Goal: Task Accomplishment & Management: Manage account settings

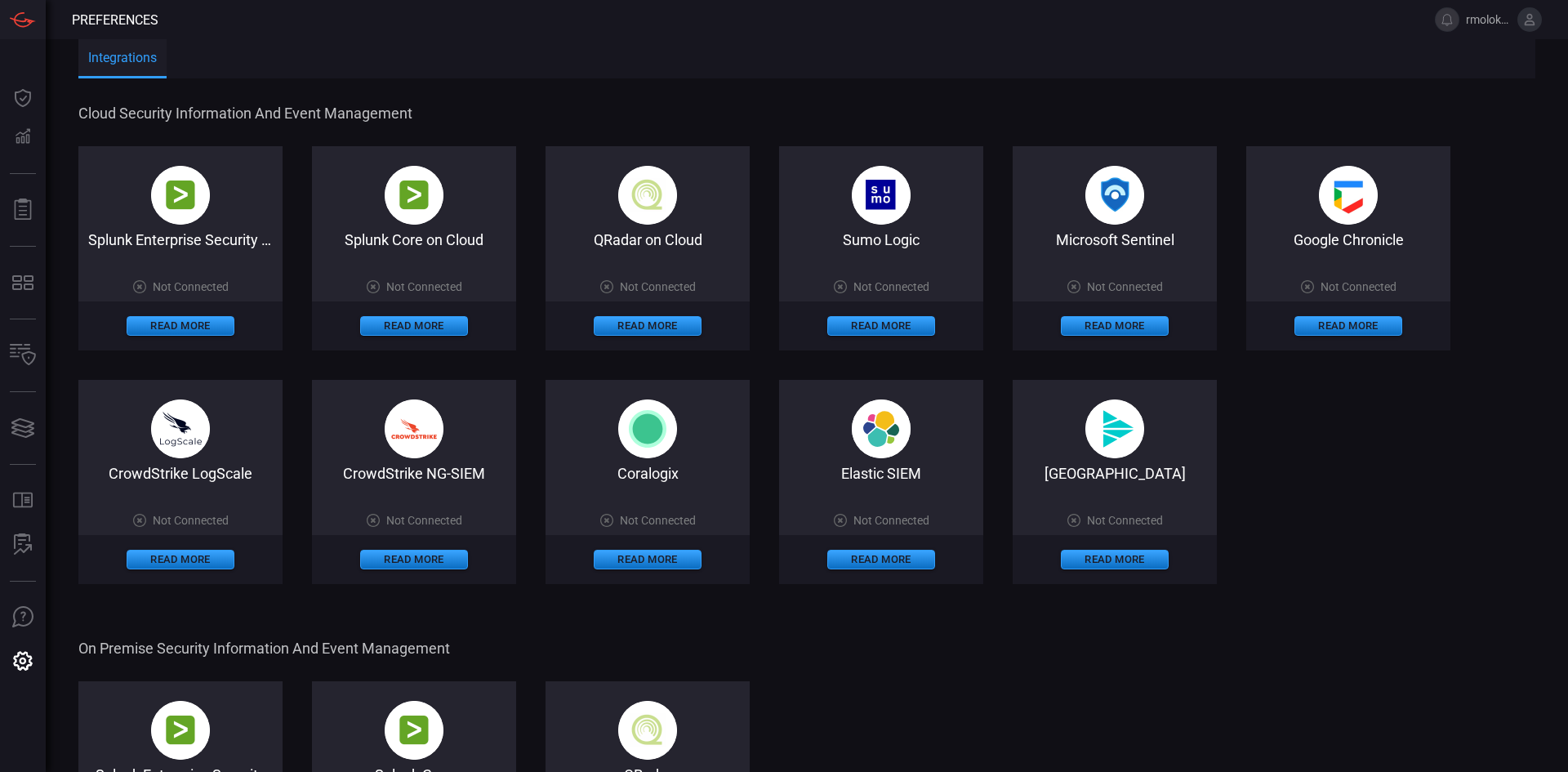
click at [1133, 287] on span "Not Connected" at bounding box center [1124, 287] width 76 height 13
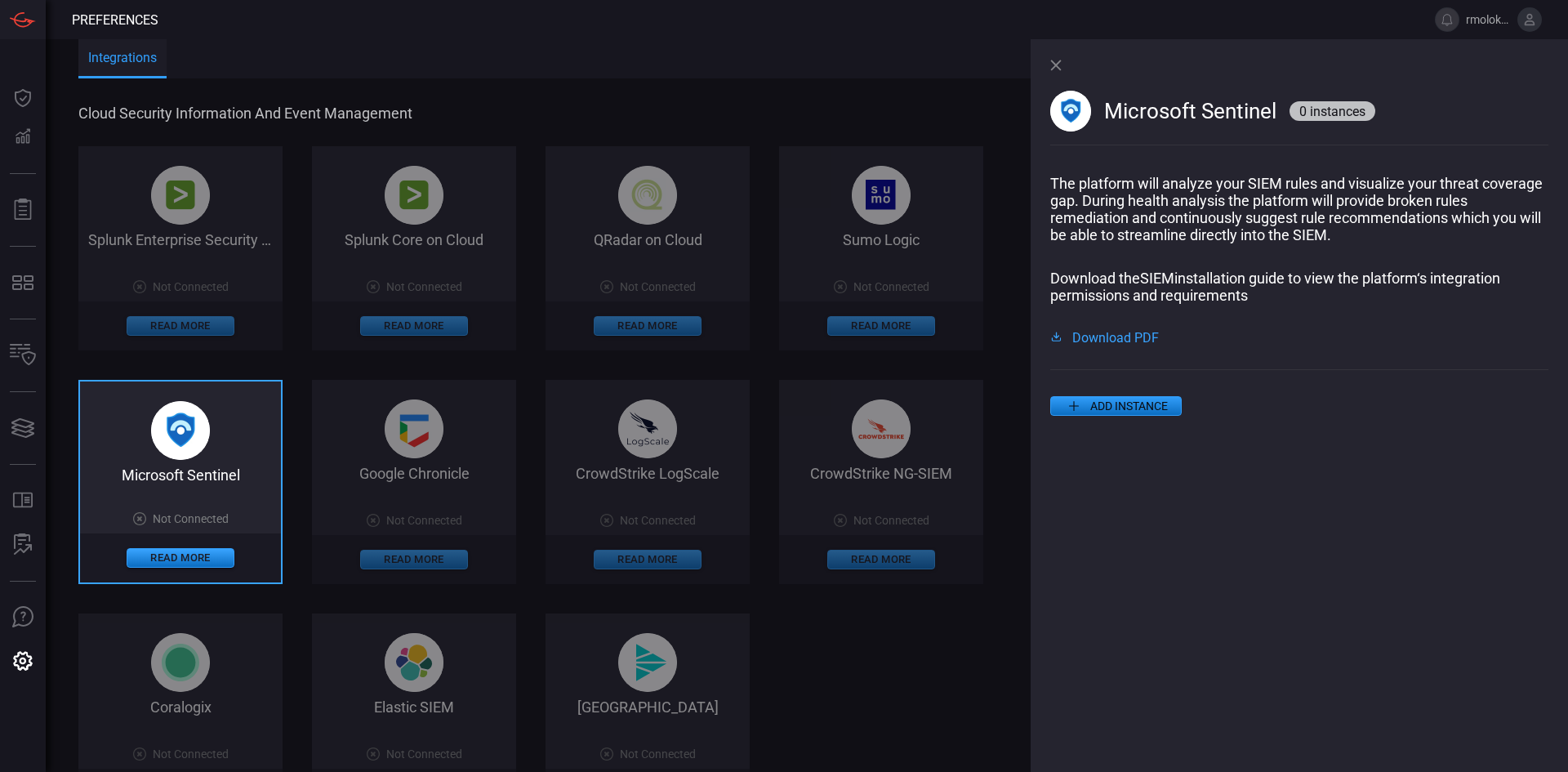
click at [1124, 412] on button "ADD INSTANCE" at bounding box center [1116, 406] width 132 height 20
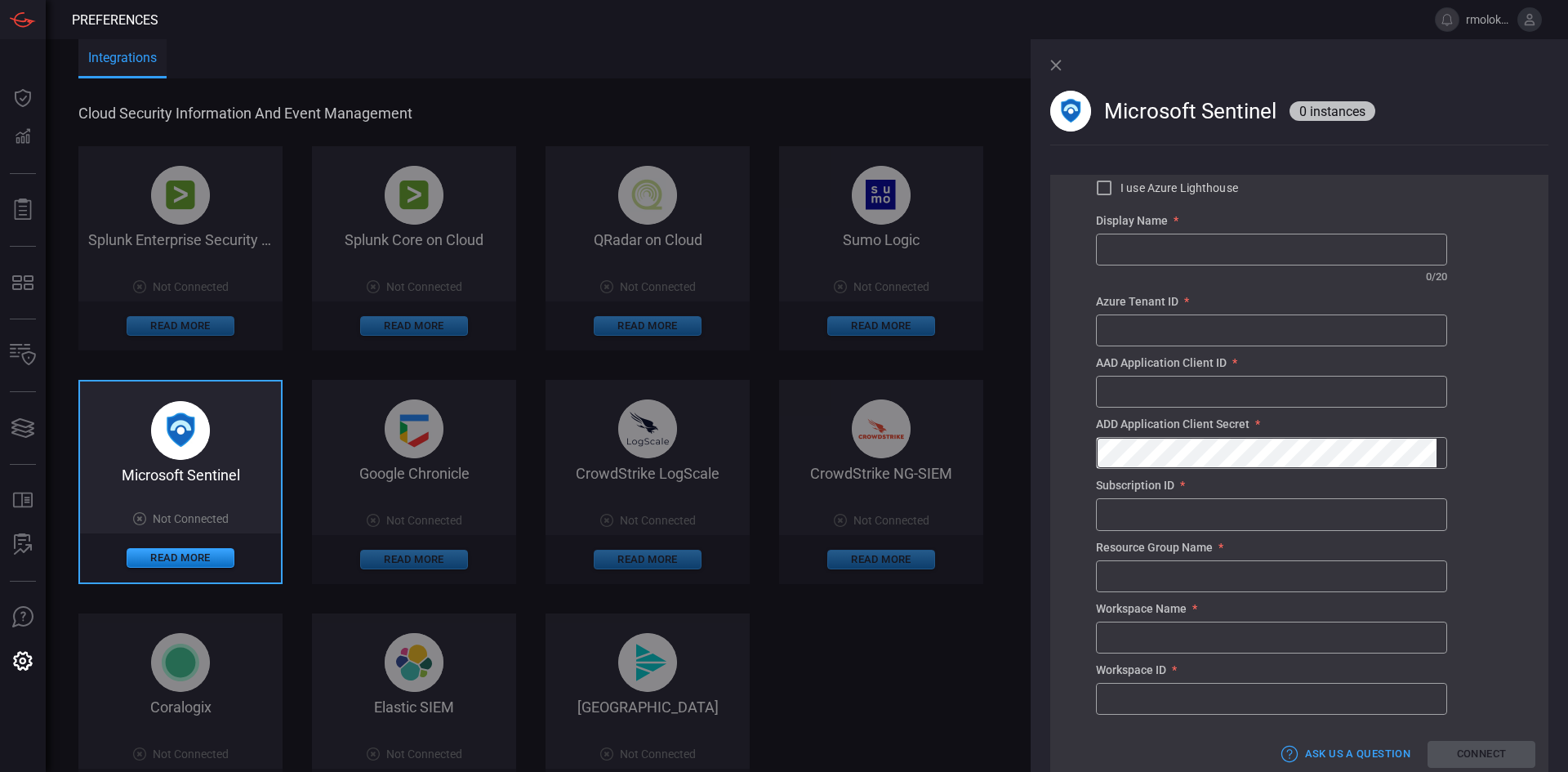
scroll to position [290, 0]
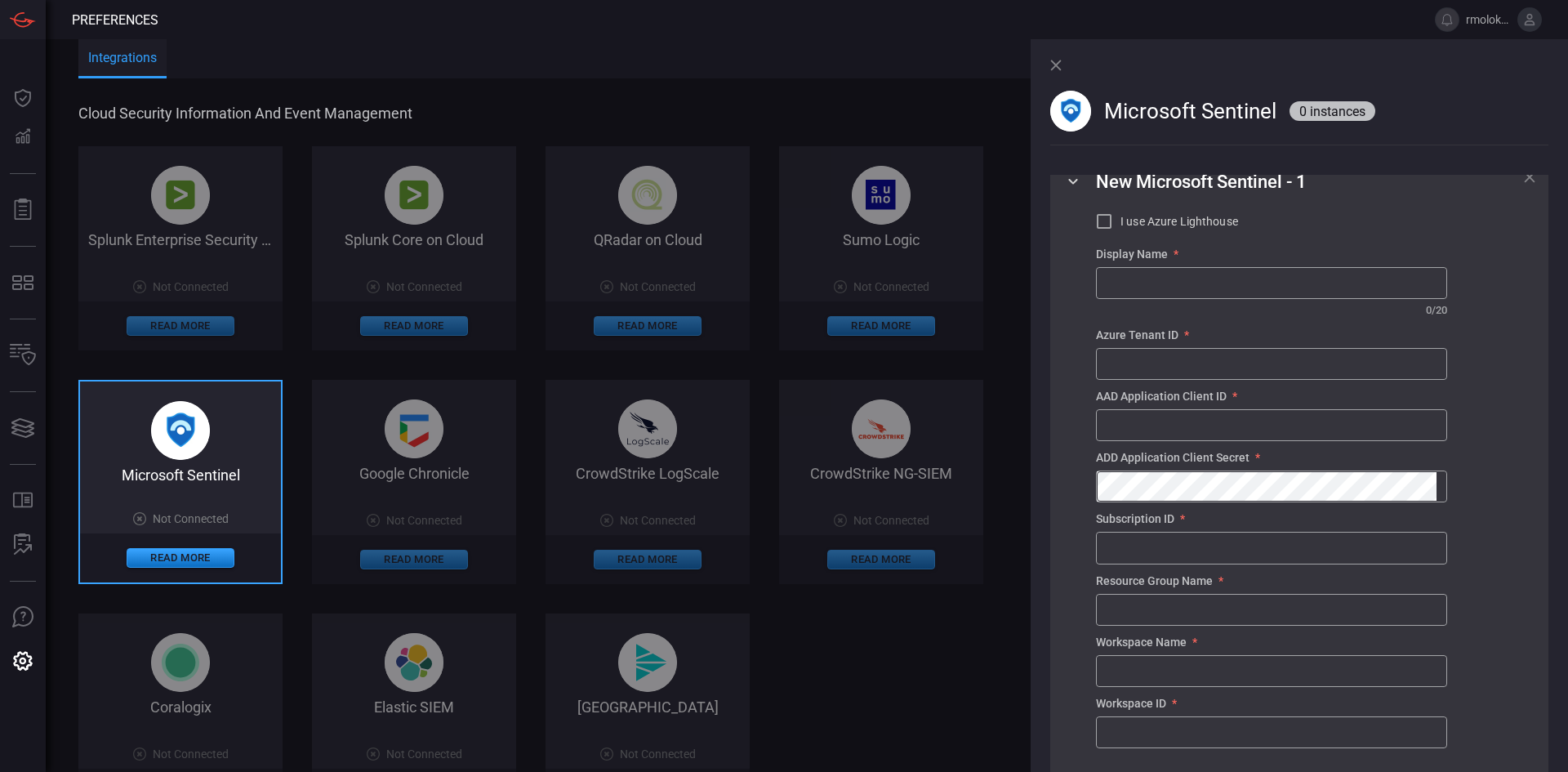
click at [1064, 63] on div "Microsoft Sentinel 0 instances" at bounding box center [1299, 107] width 498 height 135
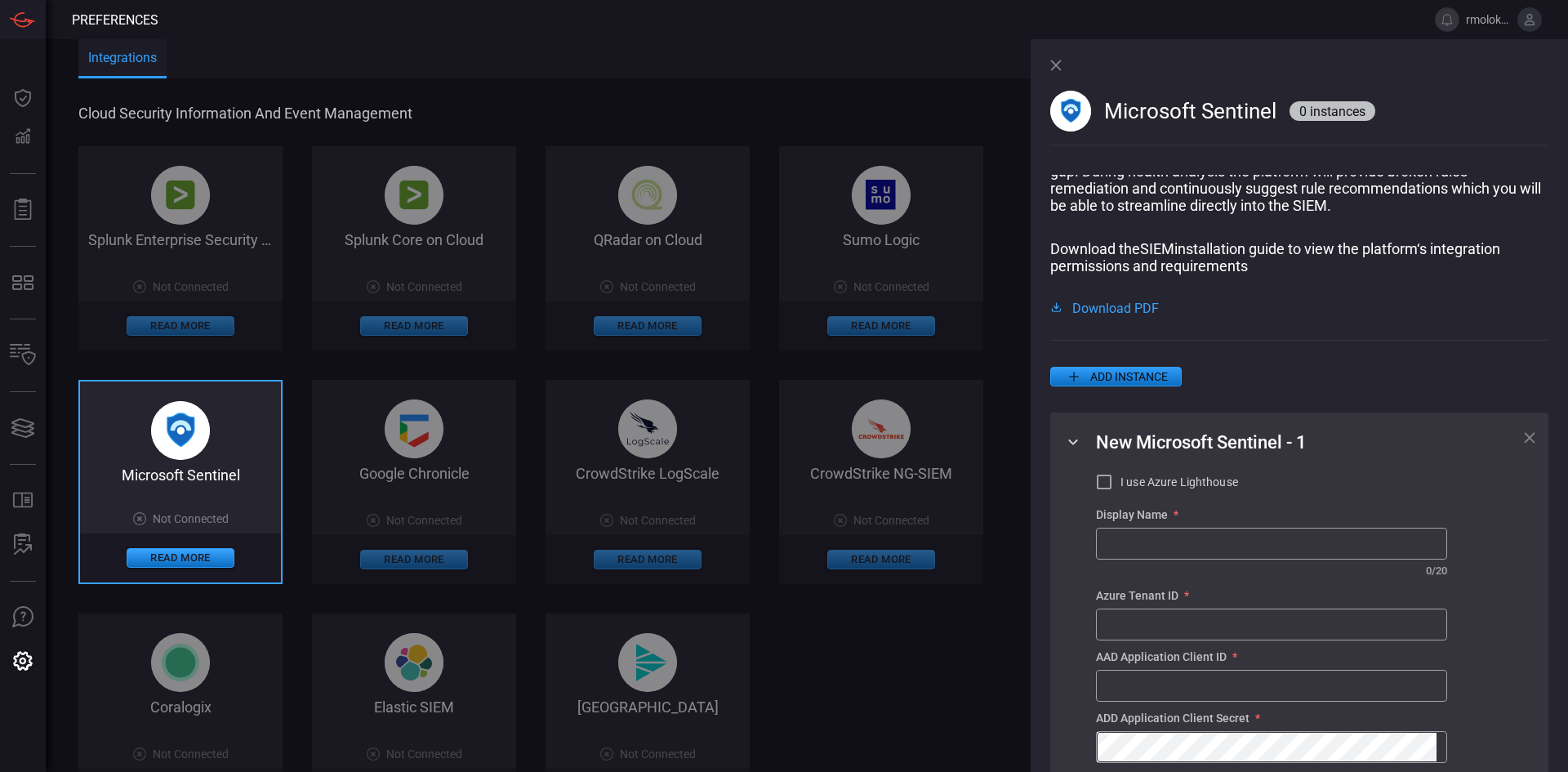
scroll to position [81, 0]
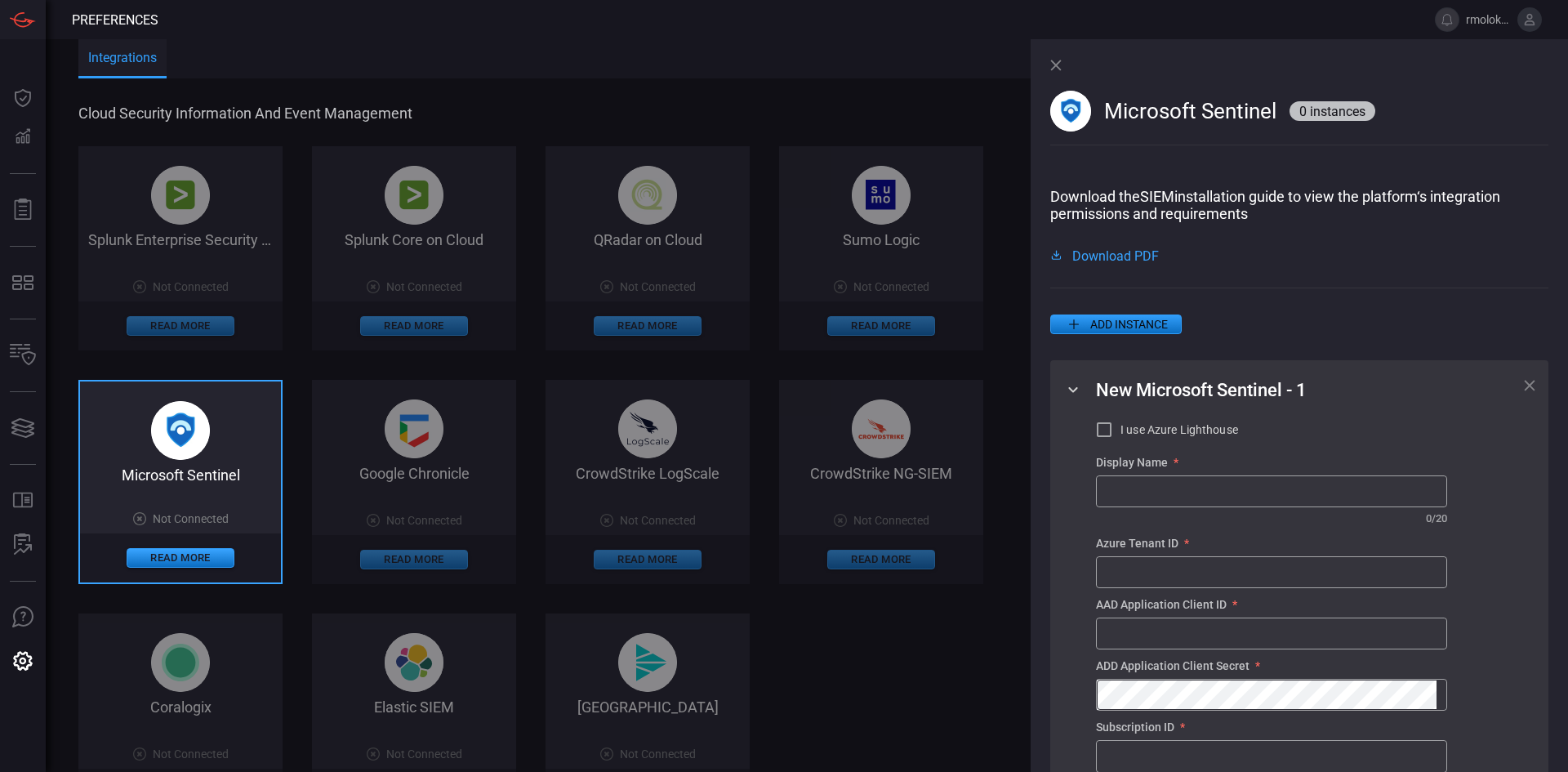
click at [1127, 261] on span "Download PDF" at bounding box center [1116, 254] width 87 height 13
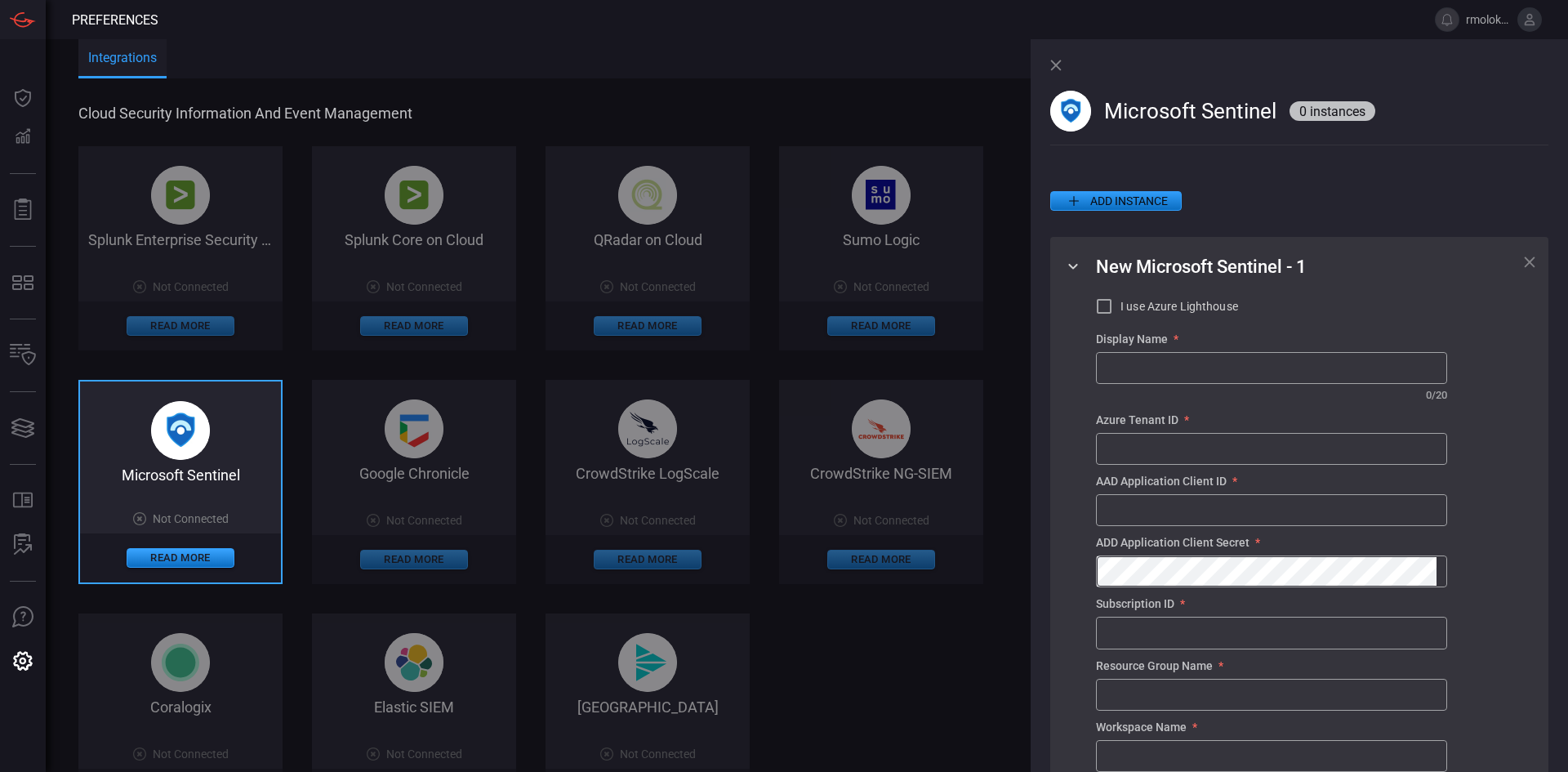
scroll to position [244, 0]
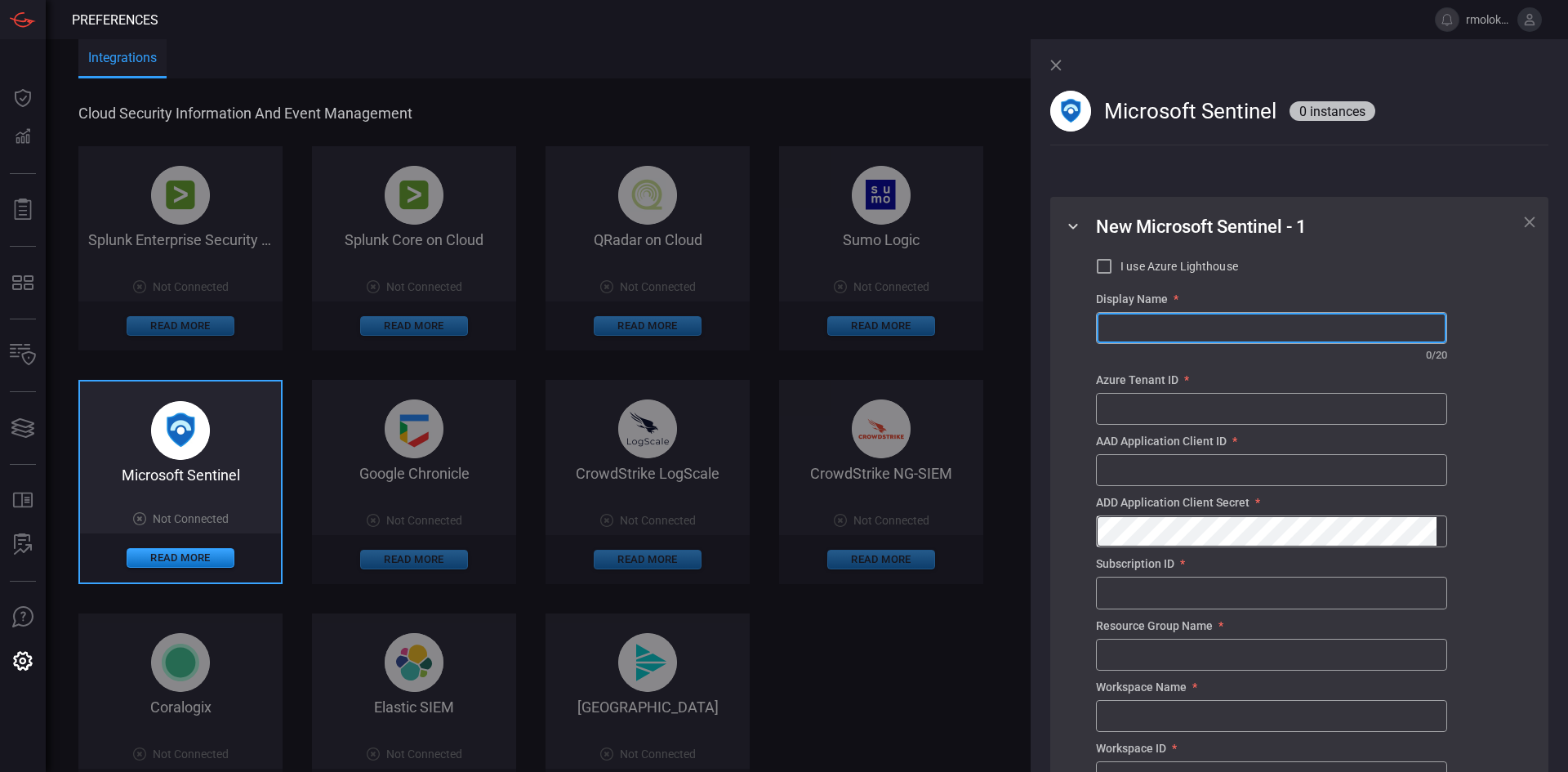
click at [1125, 334] on input "text" at bounding box center [1271, 328] width 349 height 30
type input "CardinalOps"
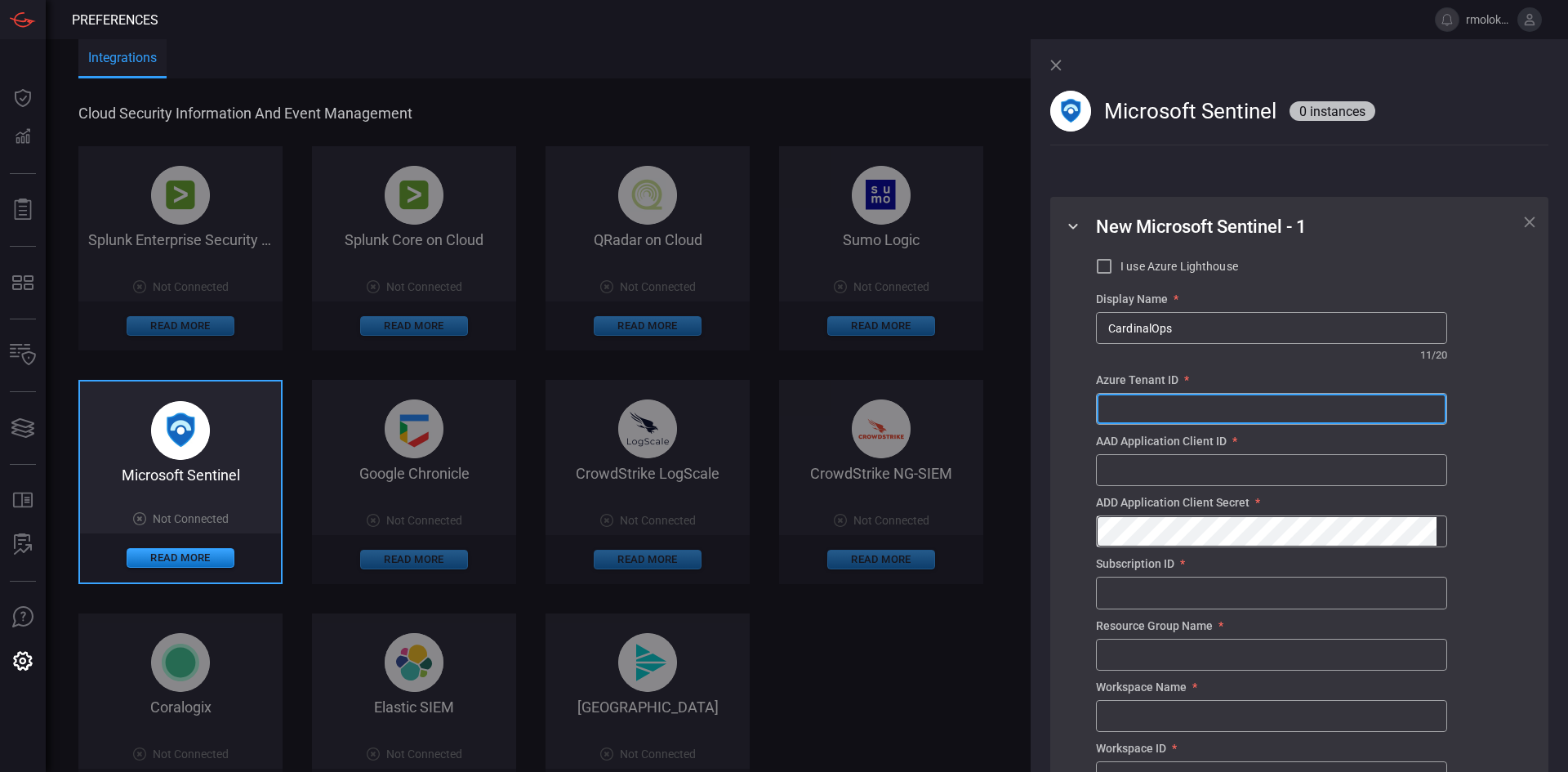
click at [1145, 411] on input "text" at bounding box center [1271, 408] width 349 height 30
paste input "0419059a-f9cb-4a69-b2e3-3d00dc5c88c1"
type input "0419059a-f9cb-4a69-b2e3-3d00dc5c88c1"
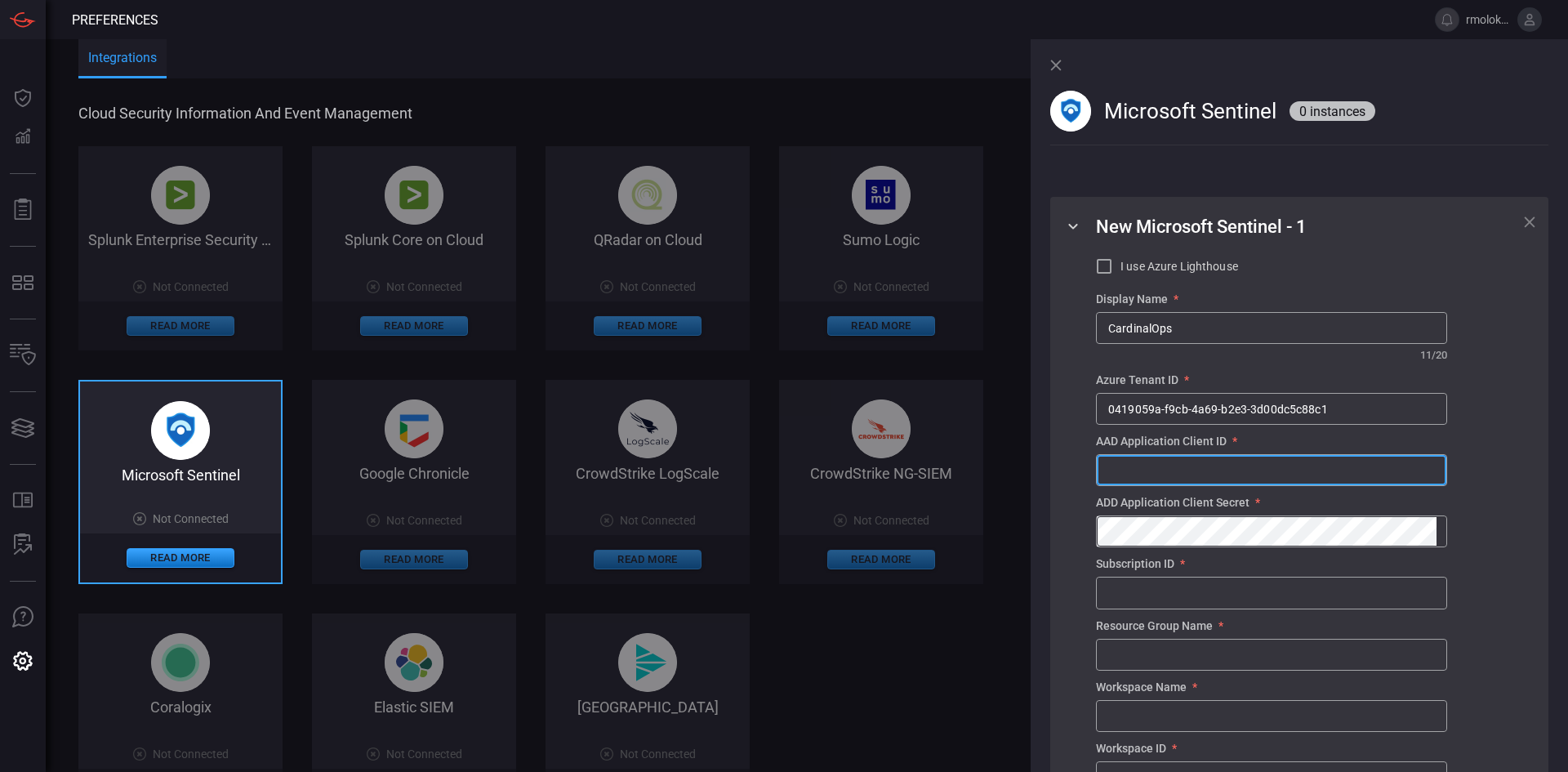
click at [1230, 473] on input "text" at bounding box center [1271, 470] width 349 height 30
paste input "3abdeb73-dc64-4edf-9202-7a6e36631908"
type input "3abdeb73-dc64-4edf-9202-7a6e36631908"
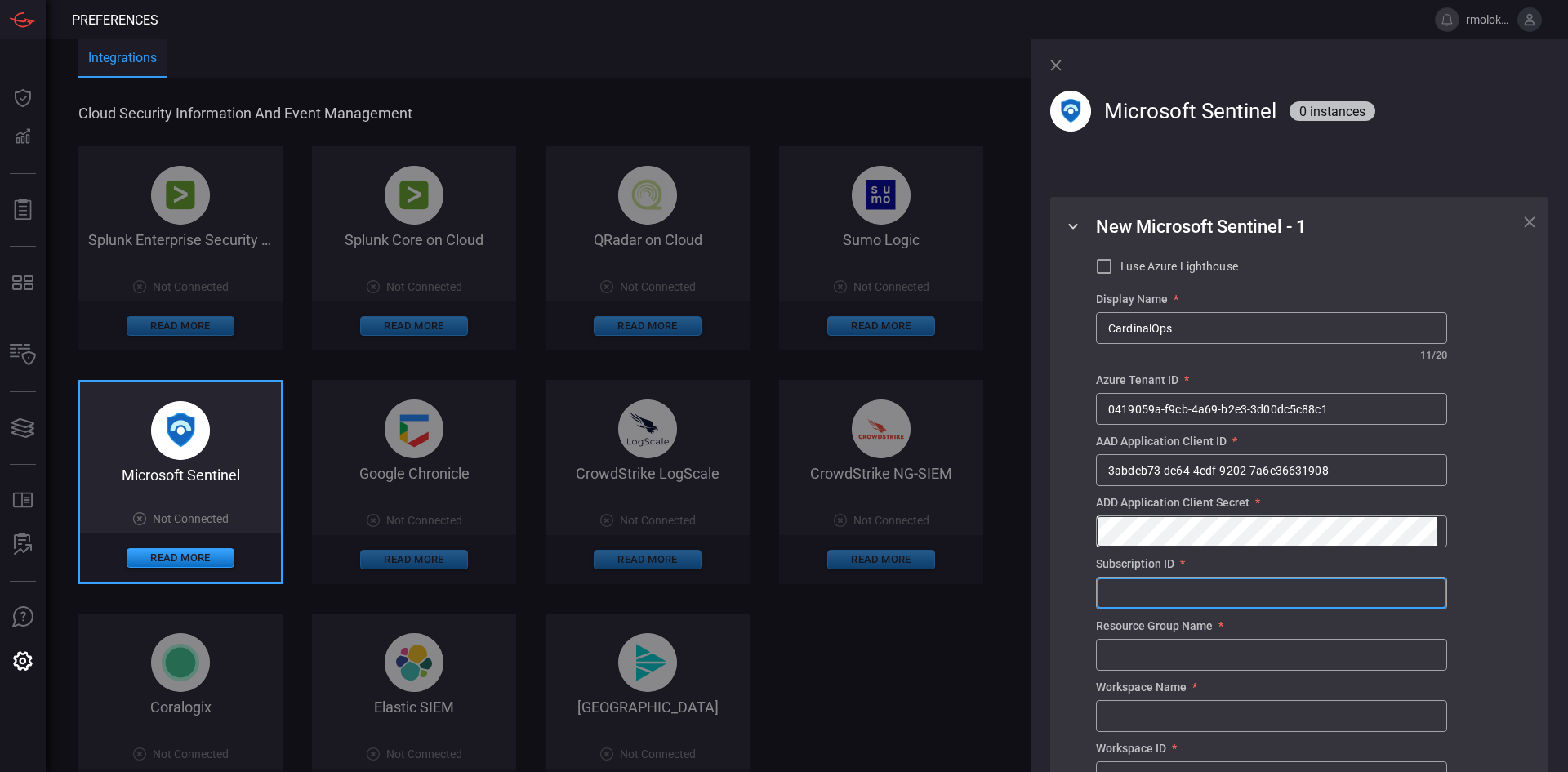
click at [1154, 588] on input "text" at bounding box center [1271, 593] width 349 height 30
paste input "821be503-4ece-4ab8-8c98-1665bfd988d6"
type input "821be503-4ece-4ab8-8c98-1665bfd988d6"
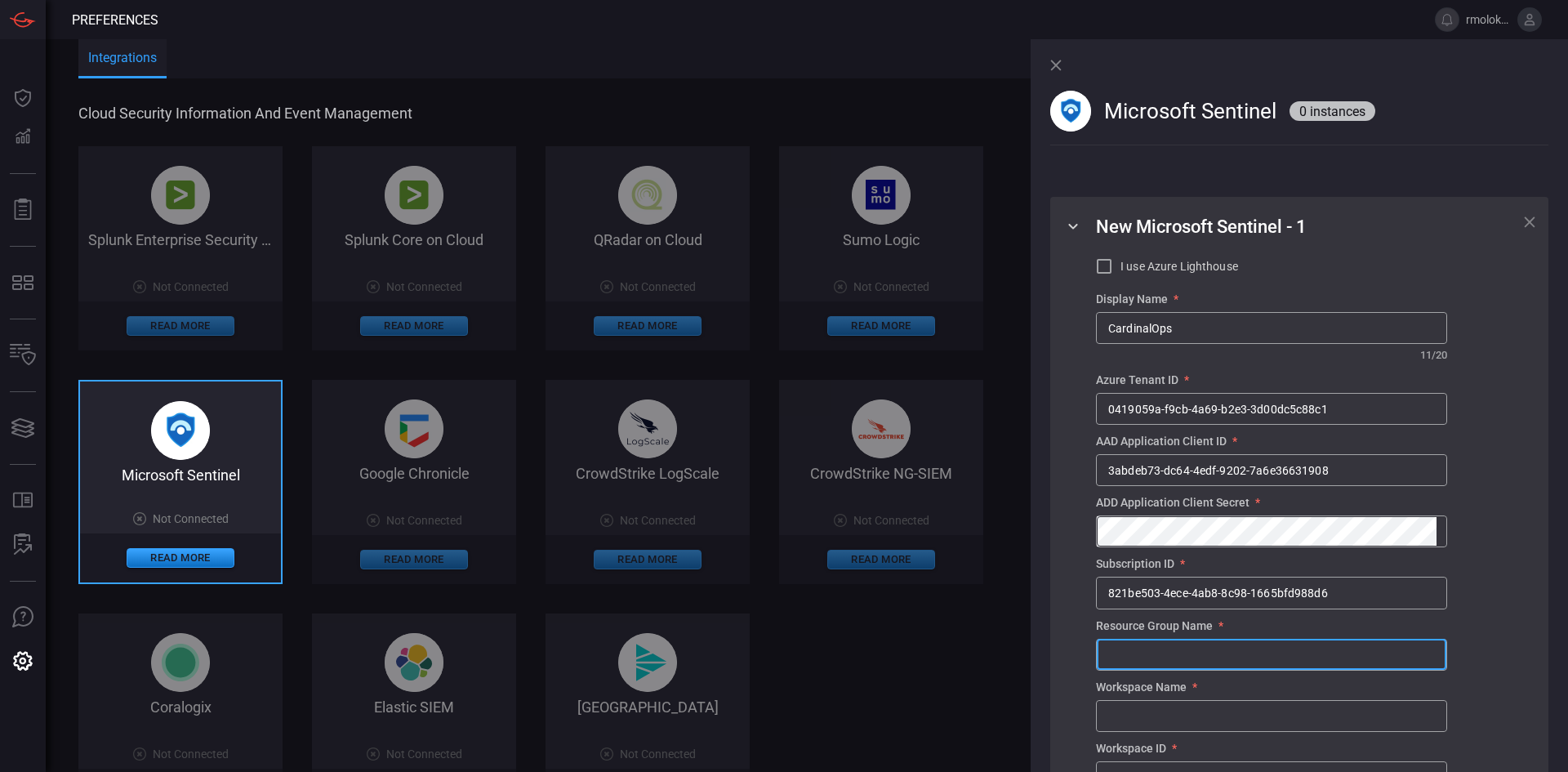
click at [1178, 588] on input "text" at bounding box center [1271, 655] width 349 height 30
paste input "Anvilogic-PoV"
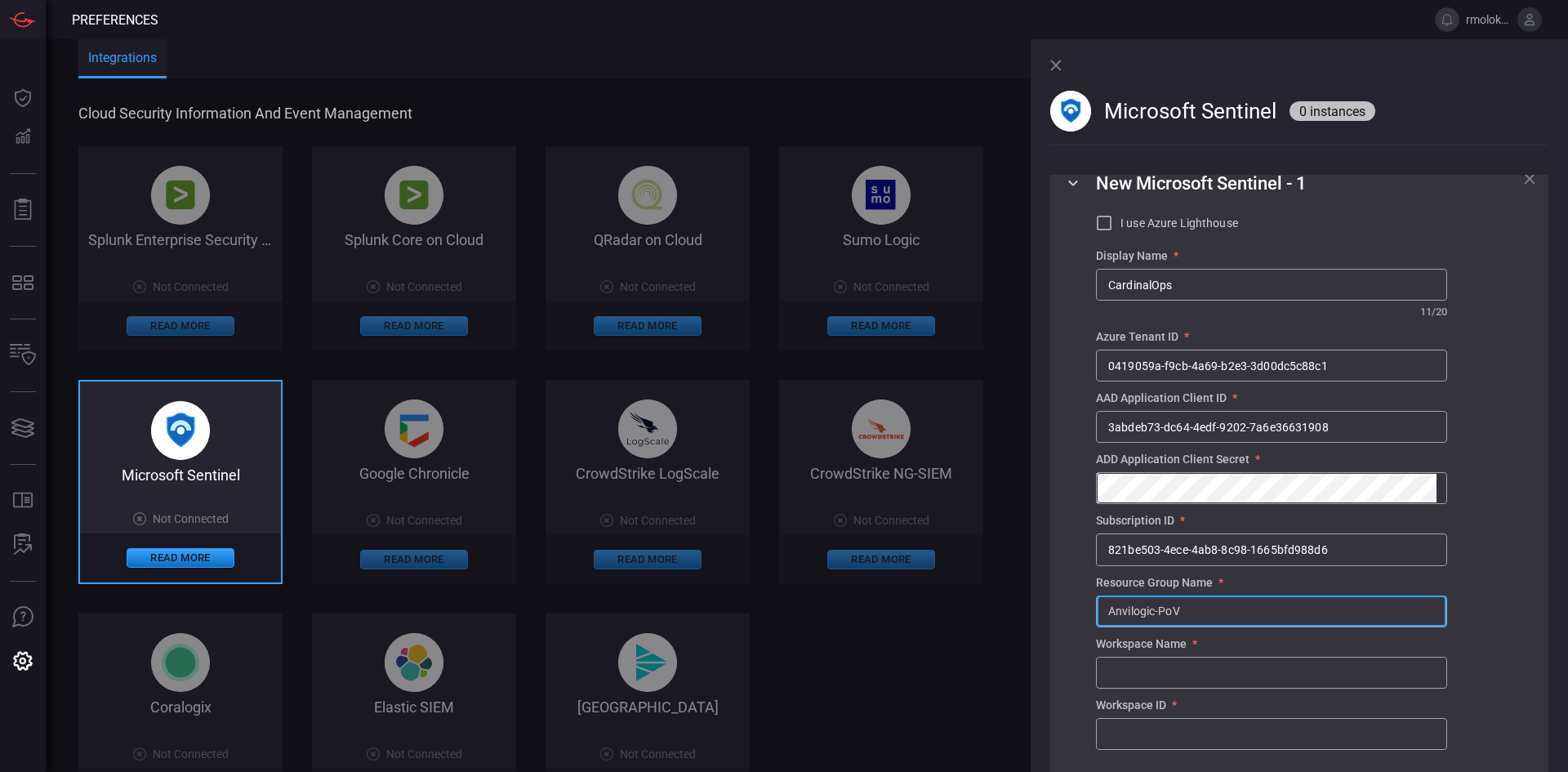
scroll to position [372, 0]
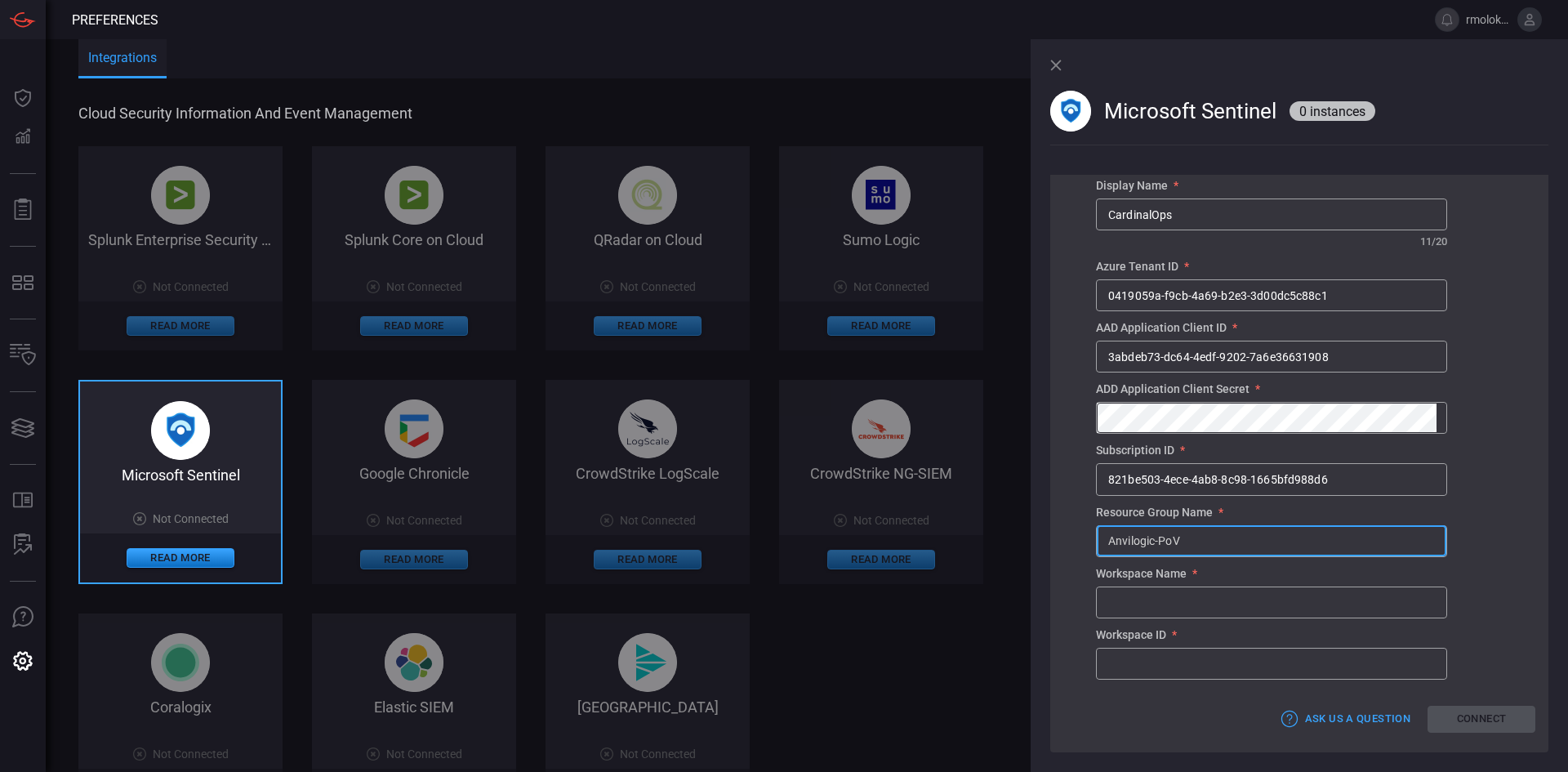
type input "Anvilogic-PoV"
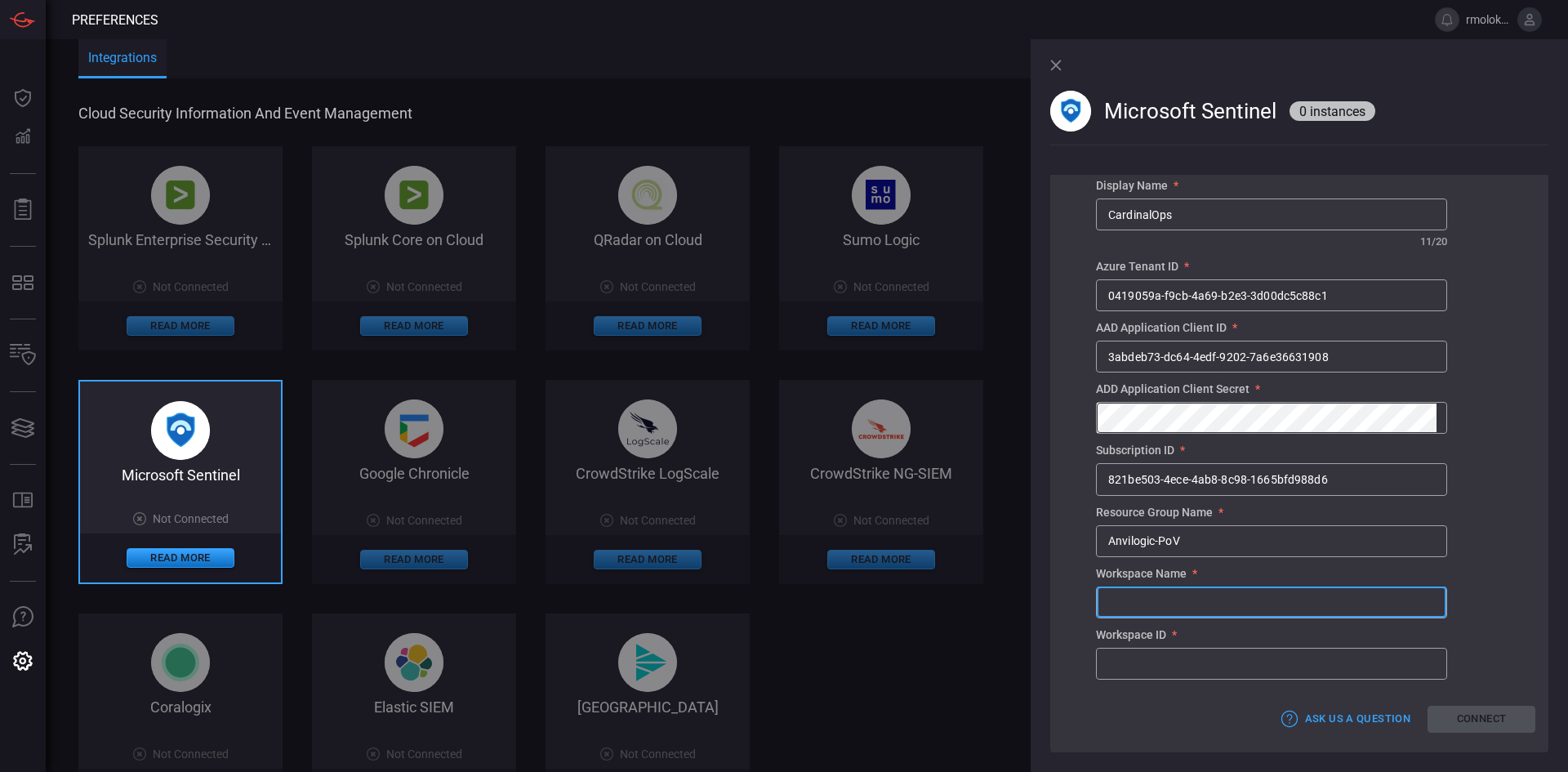
click at [1218, 588] on input "text" at bounding box center [1271, 602] width 349 height 30
paste input "Anvilogic-PoV"
type input "Anvilogic-PoV"
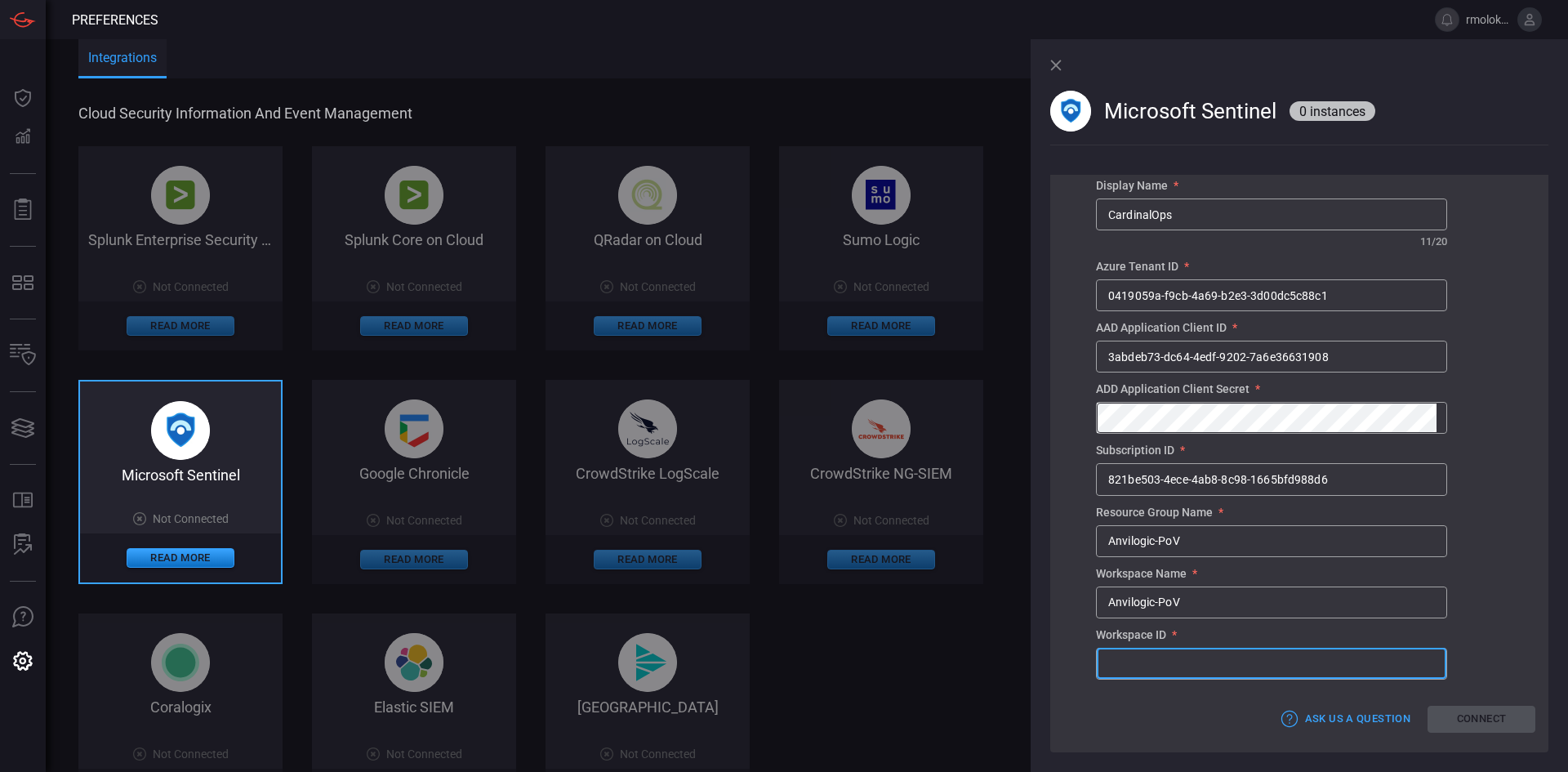
click at [1134, 588] on input "text" at bounding box center [1271, 664] width 349 height 30
paste input "8f26aaf0-cf38-4327-9568-35d633b23488"
type input "8f26aaf0-cf38-4327-9568-35d633b23488"
click at [1239, 588] on button "Connect" at bounding box center [1482, 719] width 108 height 27
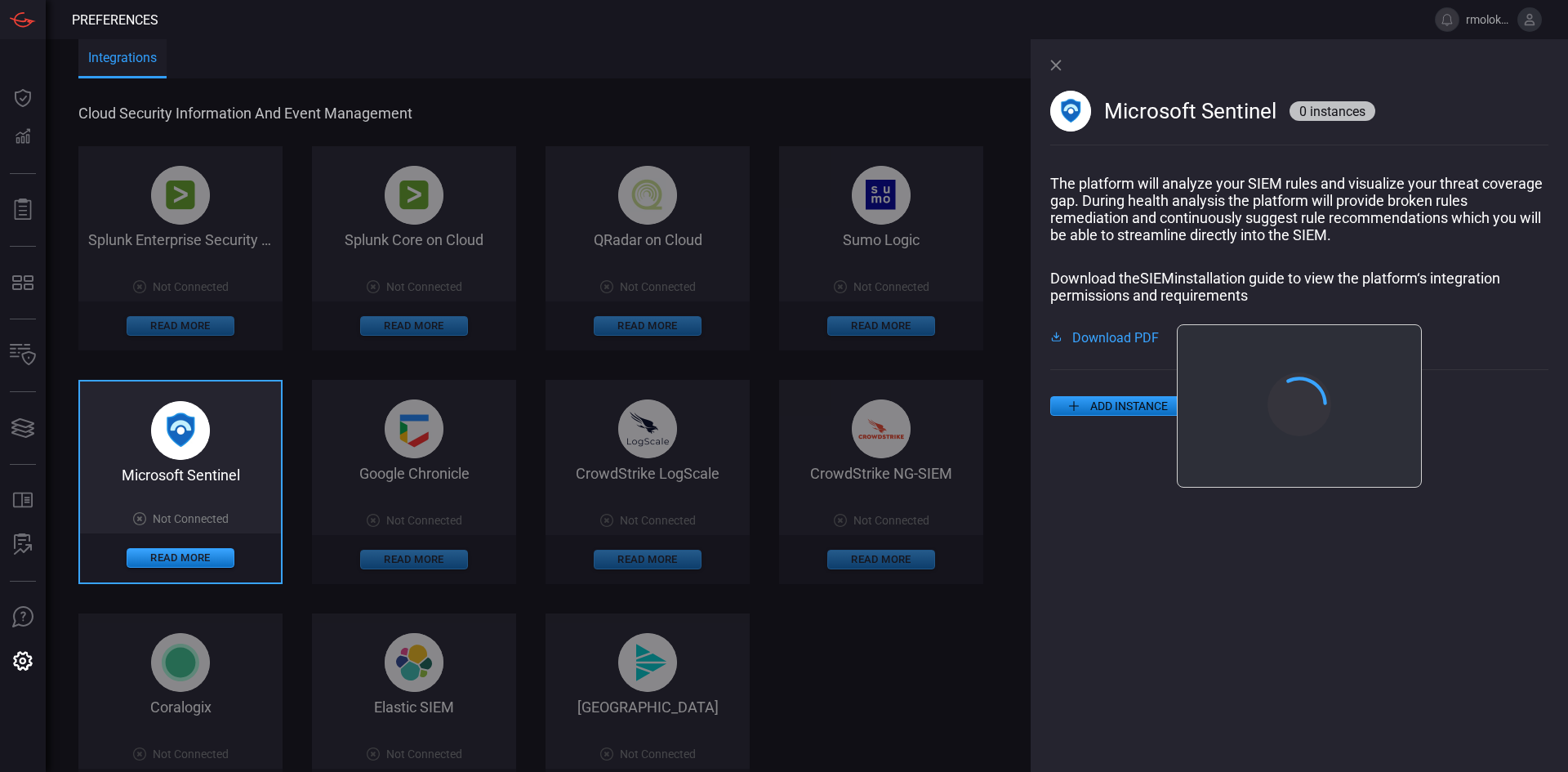
scroll to position [0, 0]
click at [1239, 467] on button "Close" at bounding box center [1299, 468] width 108 height 25
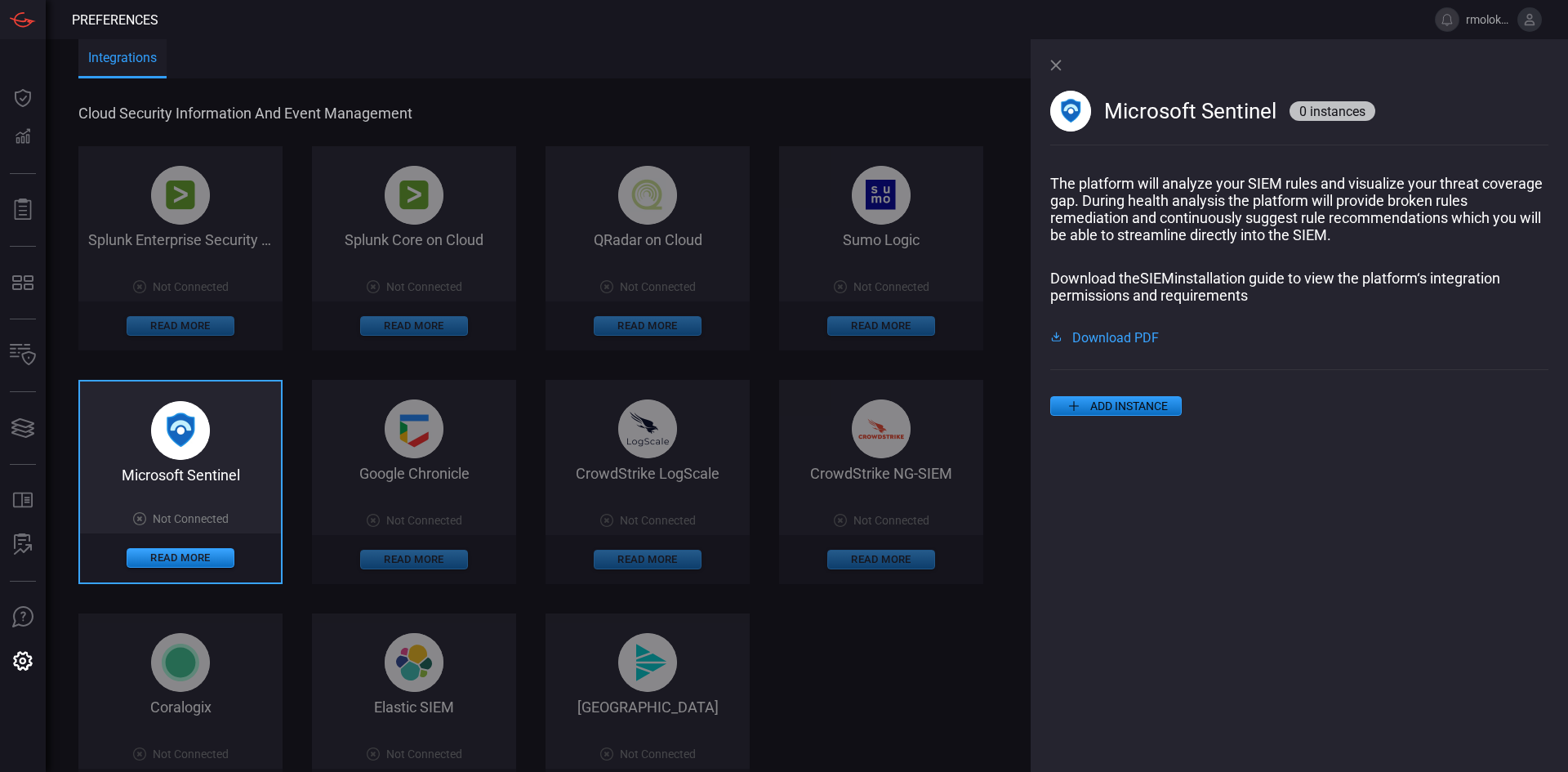
click at [1119, 414] on button "ADD INSTANCE" at bounding box center [1116, 406] width 132 height 20
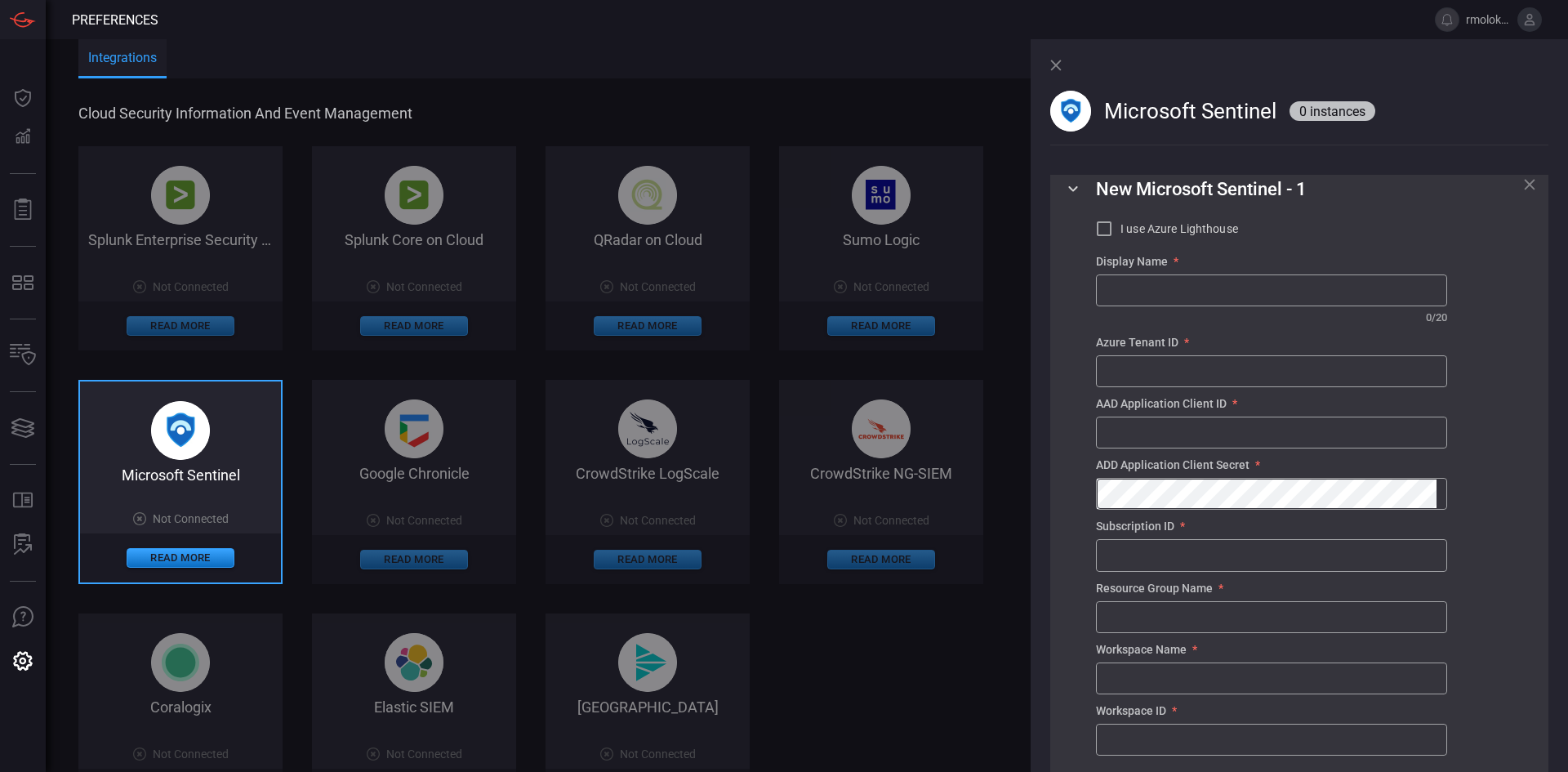
scroll to position [372, 0]
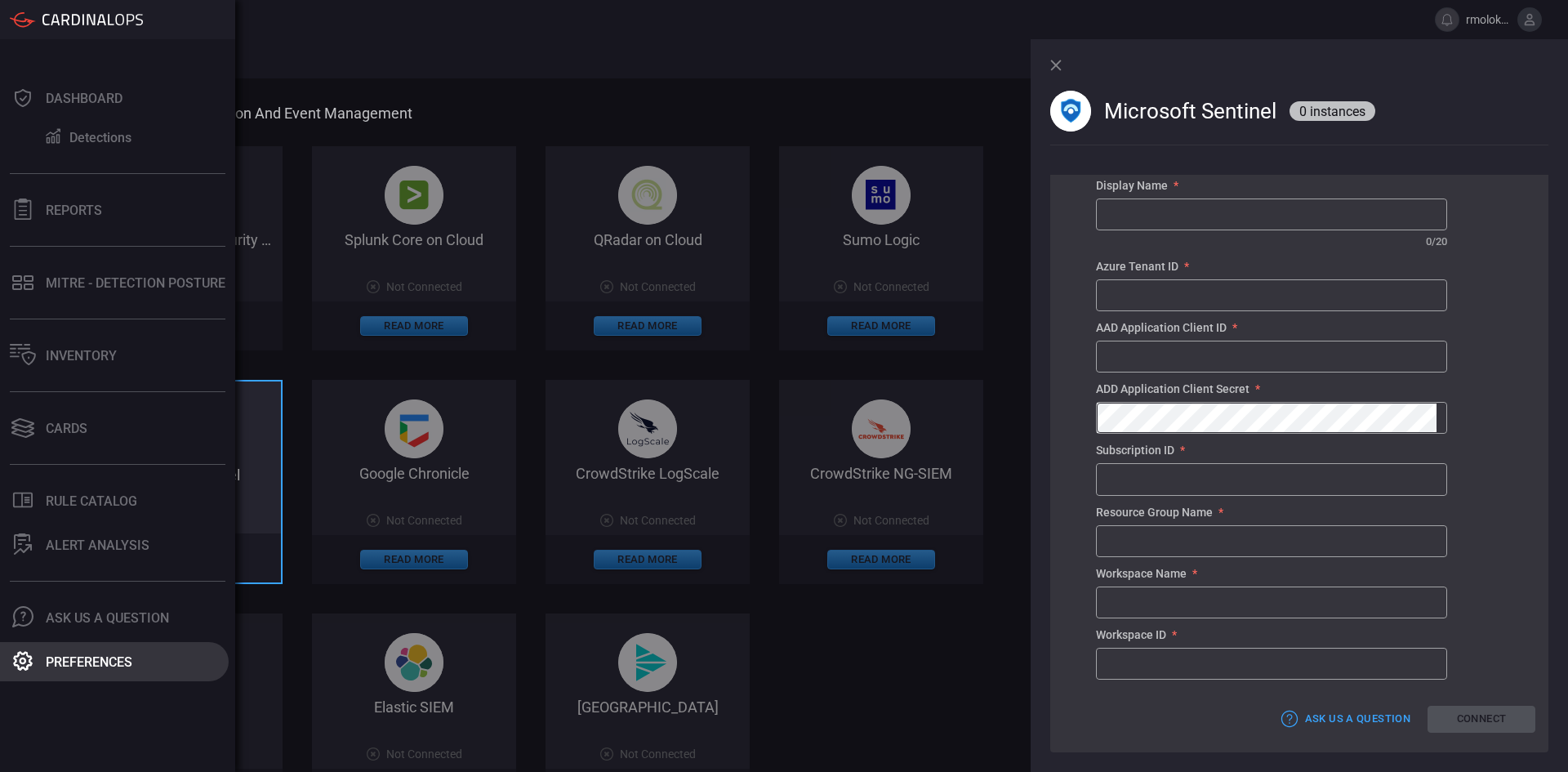
click at [49, 588] on div "Preferences" at bounding box center [89, 661] width 87 height 15
click at [23, 588] on icon at bounding box center [23, 661] width 22 height 21
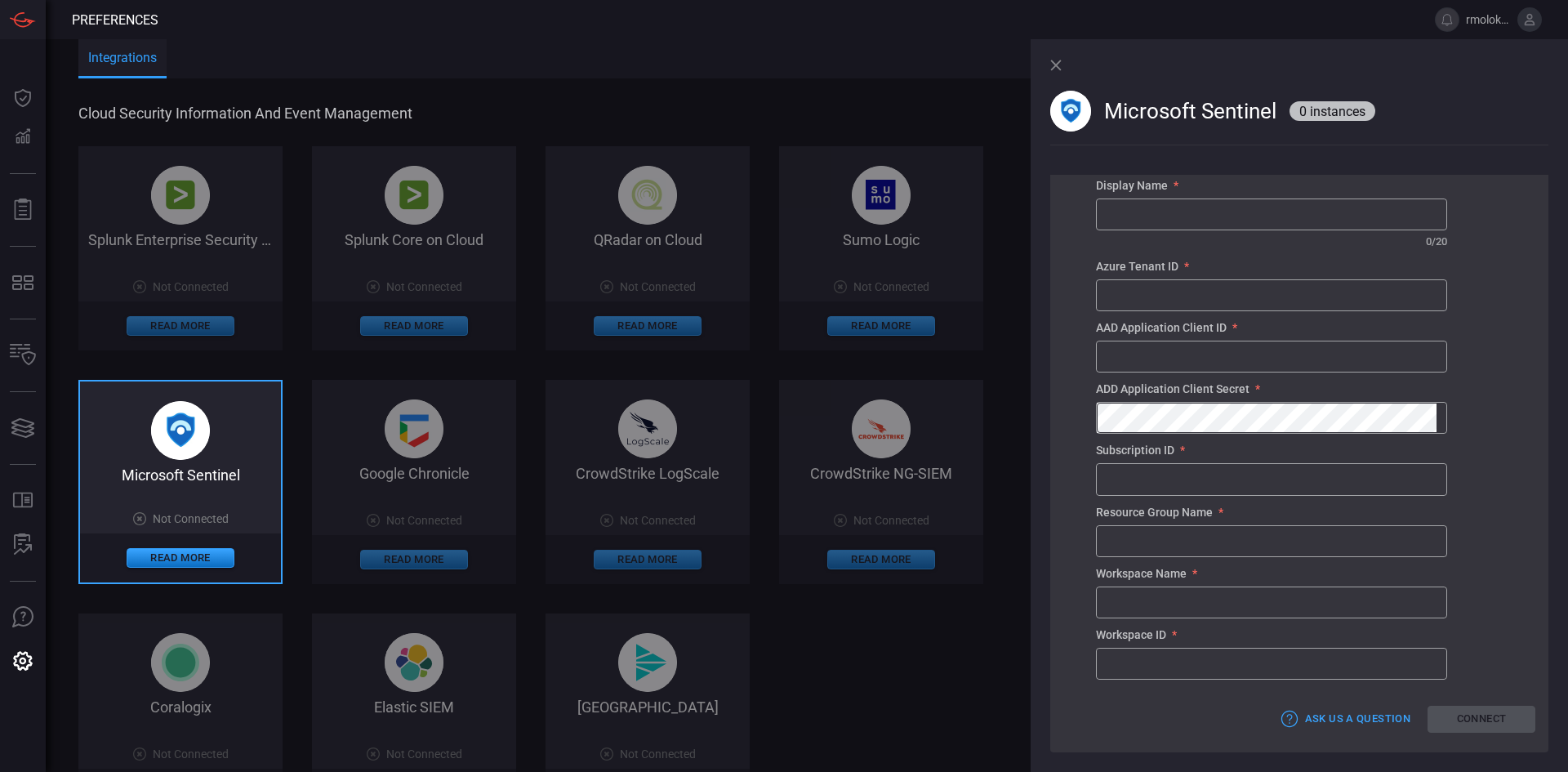
drag, startPoint x: 334, startPoint y: 380, endPoint x: 314, endPoint y: 360, distance: 28.3
click at [334, 379] on div "Splunk Enterprise Security on Cloud Not Connected Read More Splunk Core on Clou…" at bounding box center [562, 481] width 967 height 671
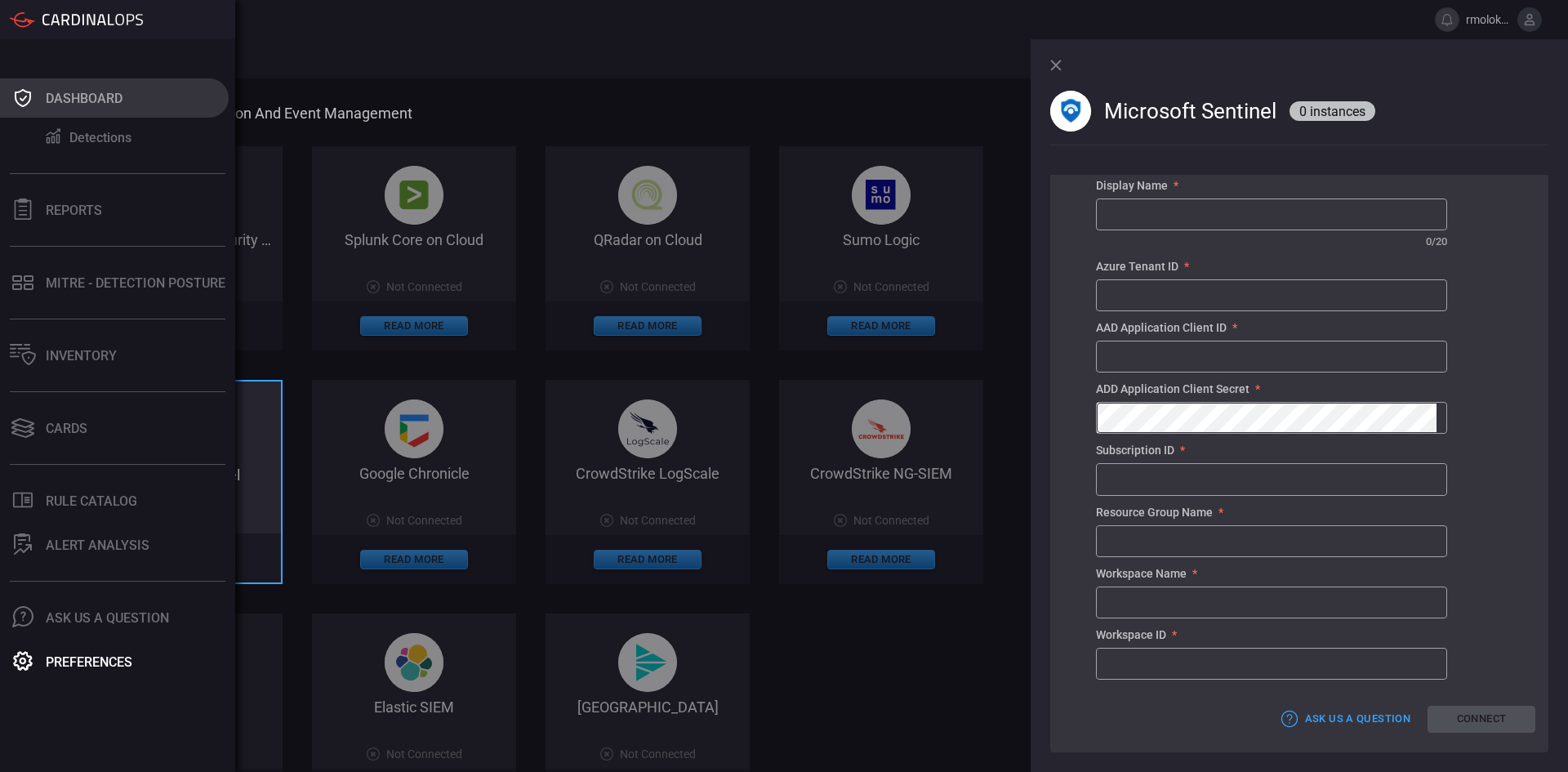
click at [23, 99] on icon at bounding box center [22, 98] width 16 height 18
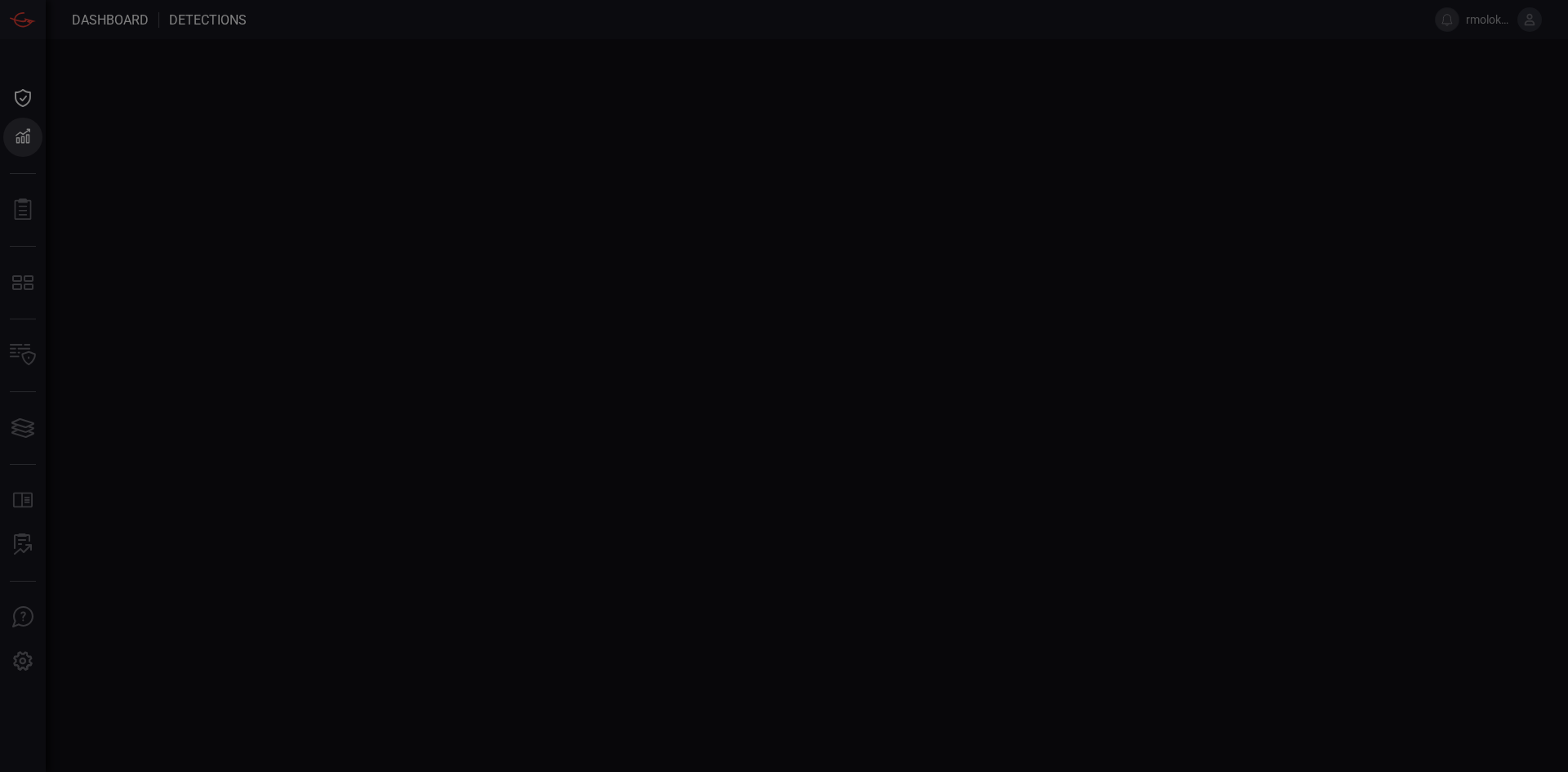
click at [1519, 26] on div at bounding box center [784, 386] width 1568 height 772
click at [1497, 20] on div at bounding box center [784, 386] width 1568 height 772
click at [56, 475] on div at bounding box center [784, 386] width 1568 height 772
click at [142, 41] on div at bounding box center [784, 386] width 1568 height 772
click at [131, 20] on div at bounding box center [784, 386] width 1568 height 772
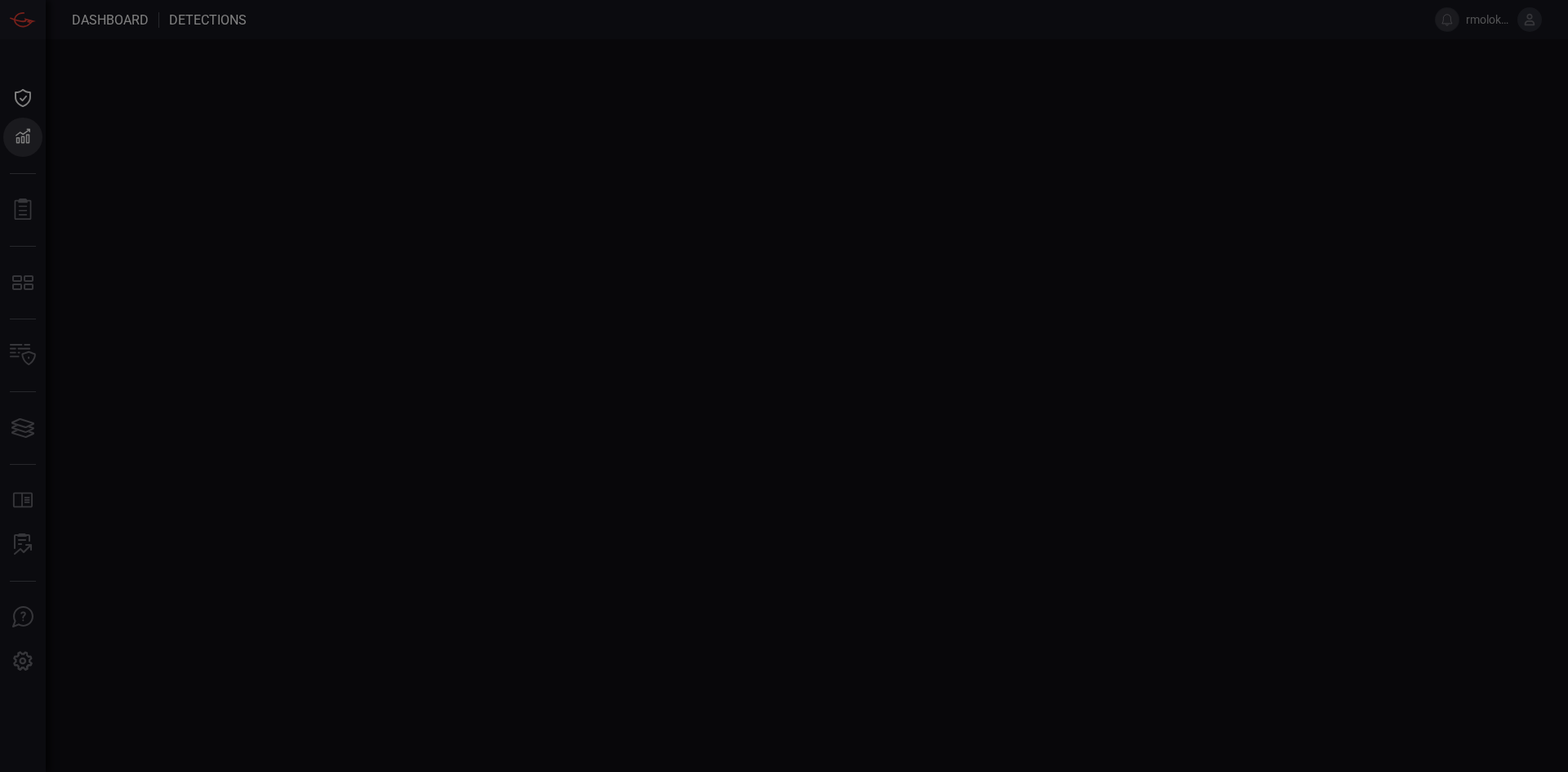
click at [32, 661] on div at bounding box center [784, 386] width 1568 height 772
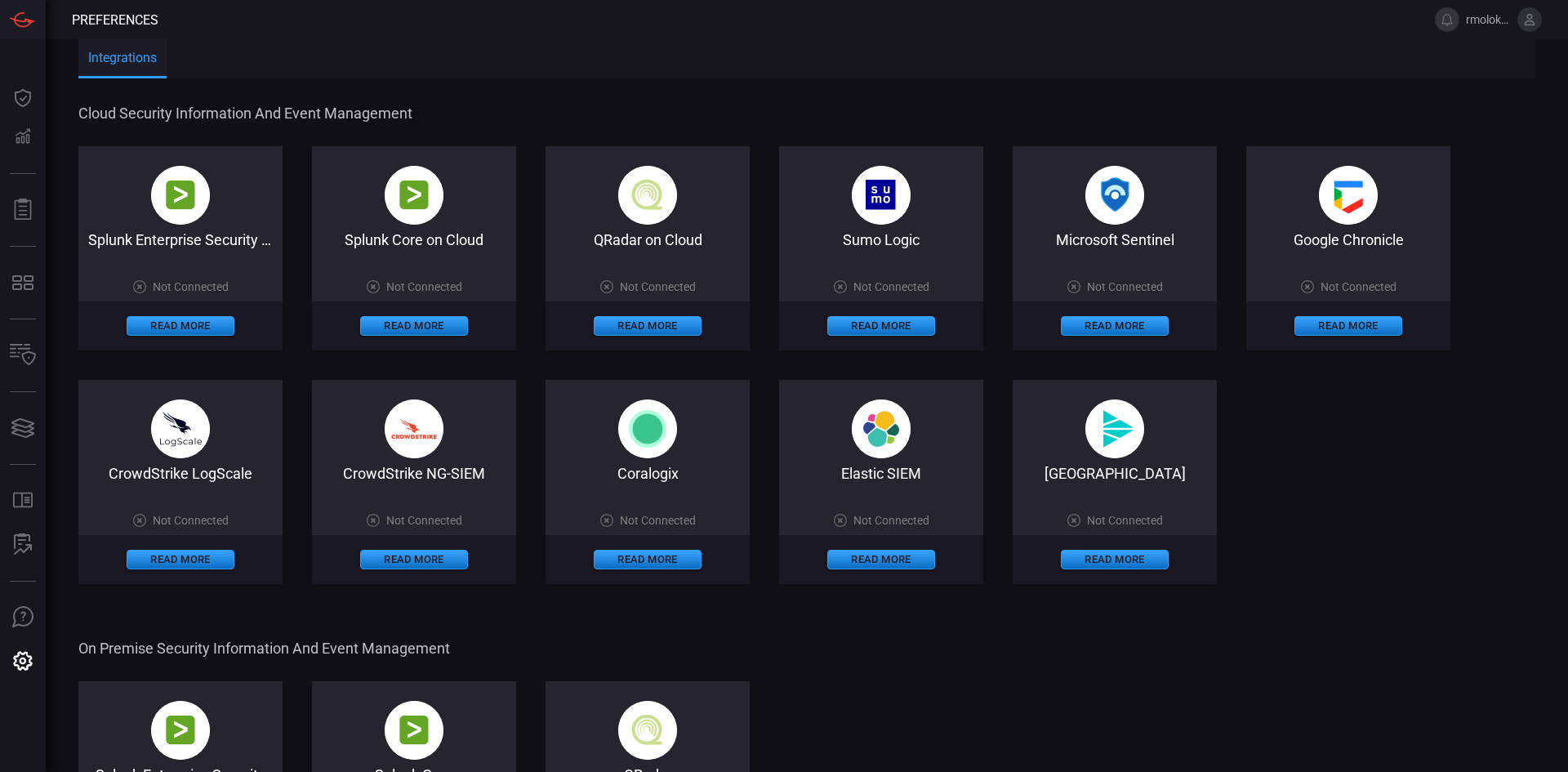
click at [1494, 18] on span "rmolokwu" at bounding box center [1488, 20] width 45 height 13
click at [1540, 16] on button at bounding box center [1529, 19] width 24 height 24
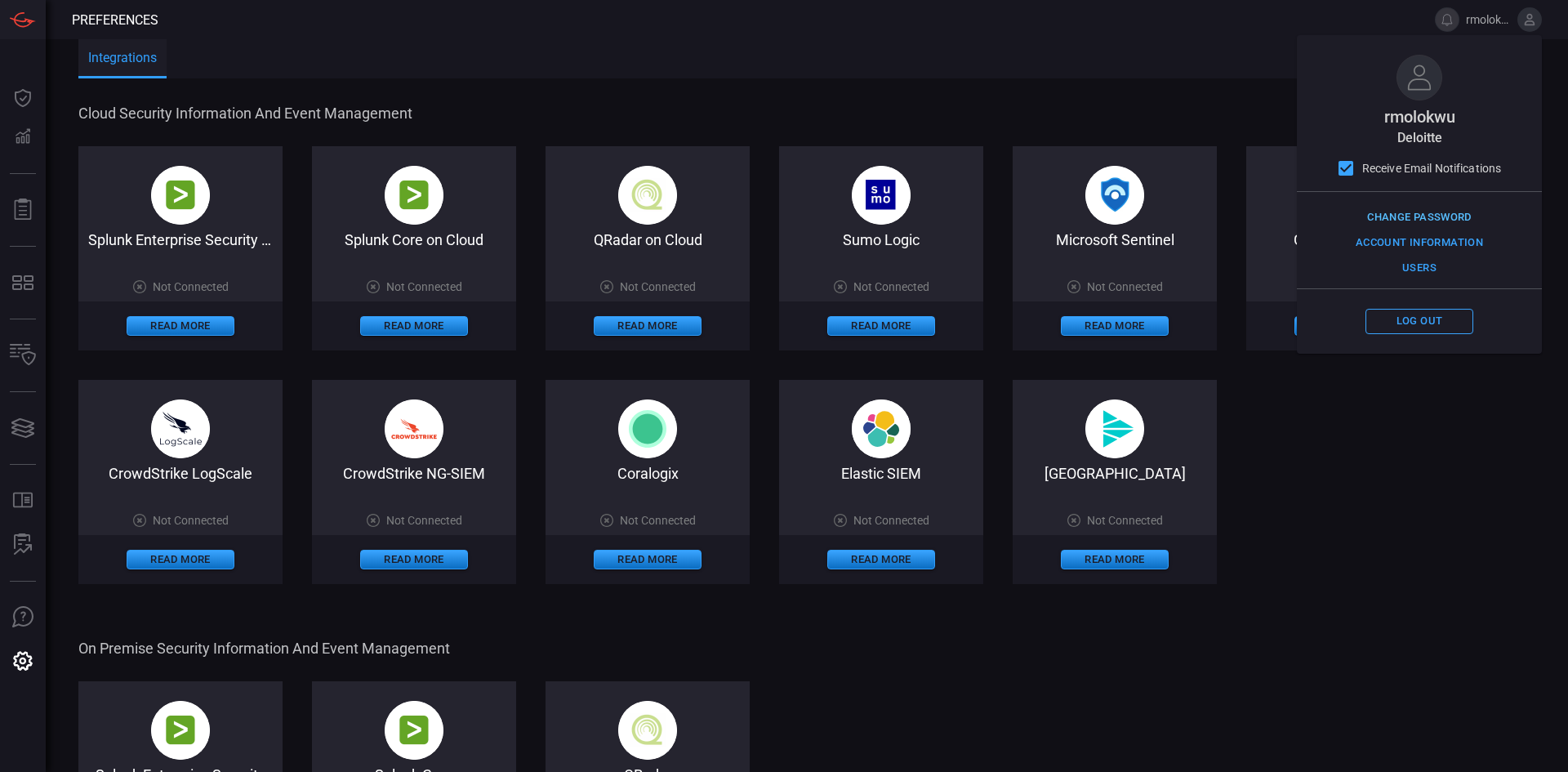
click at [1409, 215] on button "Change Password" at bounding box center [1420, 218] width 113 height 25
